Goal: Information Seeking & Learning: Learn about a topic

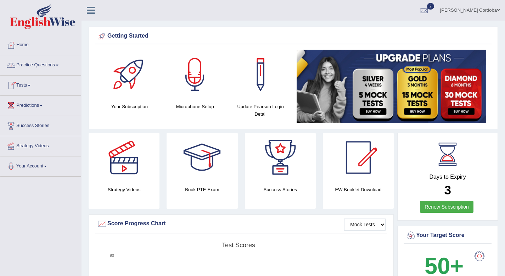
click at [37, 65] on link "Practice Questions" at bounding box center [40, 64] width 81 height 18
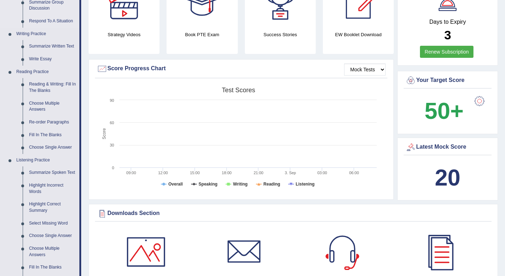
scroll to position [157, 0]
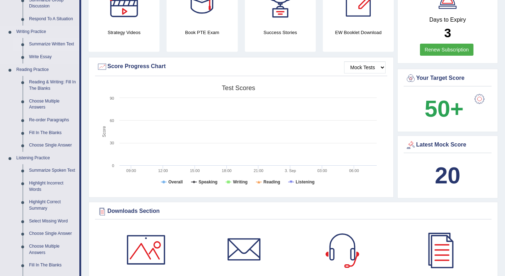
click at [52, 45] on link "Summarize Written Text" at bounding box center [53, 44] width 54 height 13
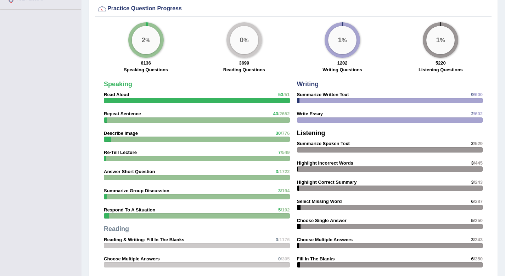
scroll to position [516, 0]
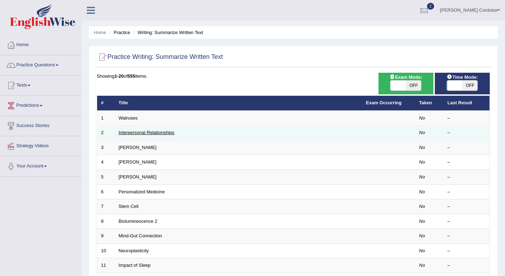
click at [148, 134] on link "Interpersonal Relationships" at bounding box center [147, 132] width 56 height 5
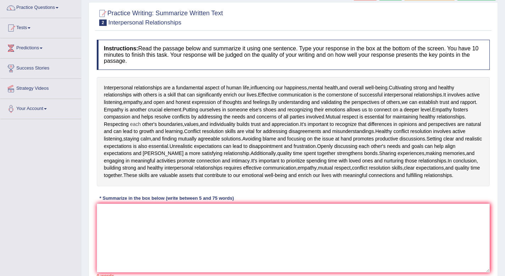
scroll to position [61, 0]
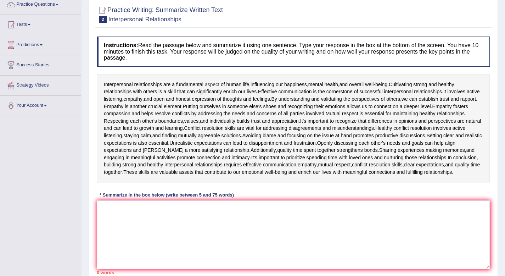
drag, startPoint x: 103, startPoint y: 84, endPoint x: 216, endPoint y: 82, distance: 113.9
click at [216, 82] on div "Interpersonal relationships are a fundamental aspect of human life , influencin…" at bounding box center [293, 128] width 393 height 109
click at [291, 238] on textarea at bounding box center [293, 234] width 393 height 69
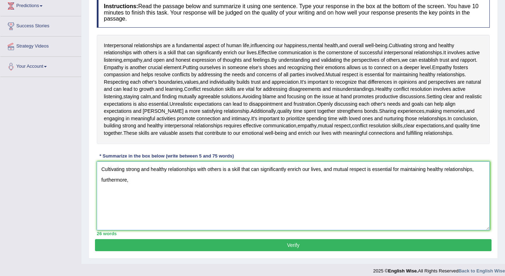
scroll to position [98, 0]
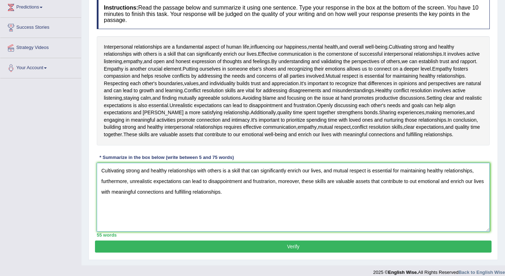
click at [420, 190] on textarea "Cultivating strong and healthy relationships with others is a skill that can si…" at bounding box center [293, 197] width 393 height 69
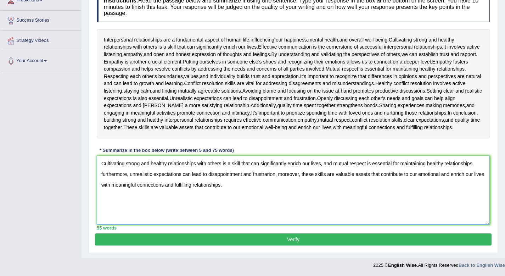
type textarea "Cultivating strong and healthy relationships with others is a skill that can si…"
click at [302, 246] on div "Practice Writing: Summarize Written Text 2 Interpersonal Relationships Instruct…" at bounding box center [294, 103] width 410 height 299
click at [307, 241] on button "Verify" at bounding box center [293, 239] width 397 height 12
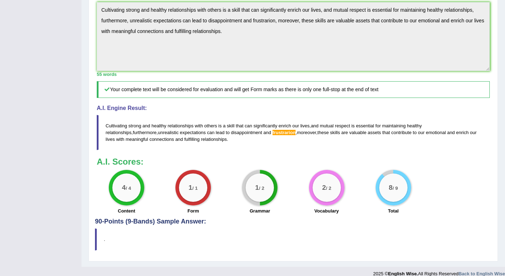
scroll to position [265, 0]
